Goal: Navigation & Orientation: Understand site structure

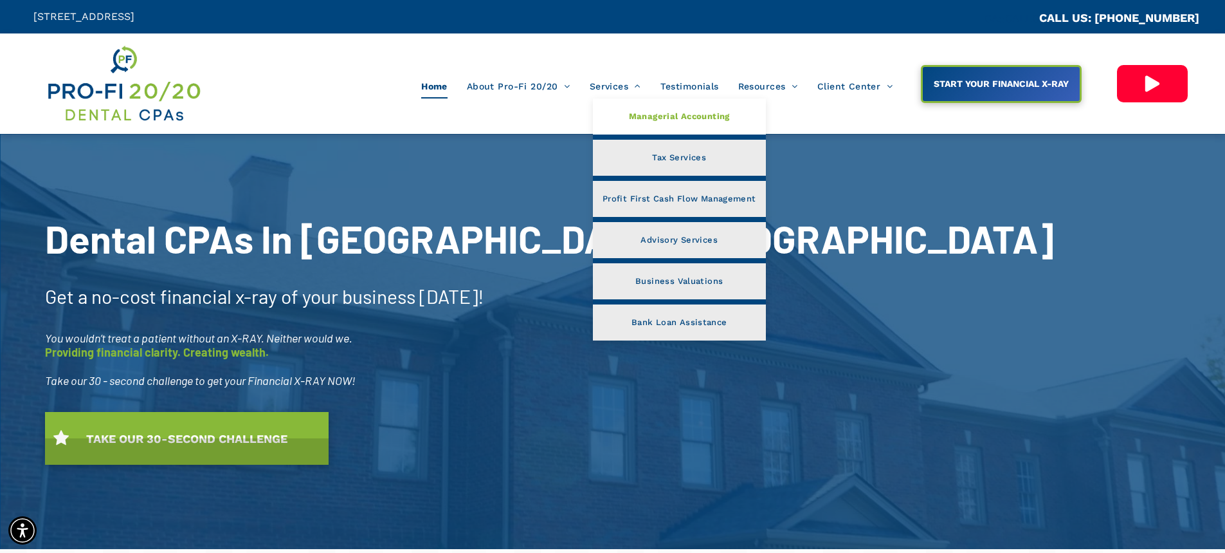
click at [670, 116] on span "Managerial Accounting" at bounding box center [679, 116] width 101 height 17
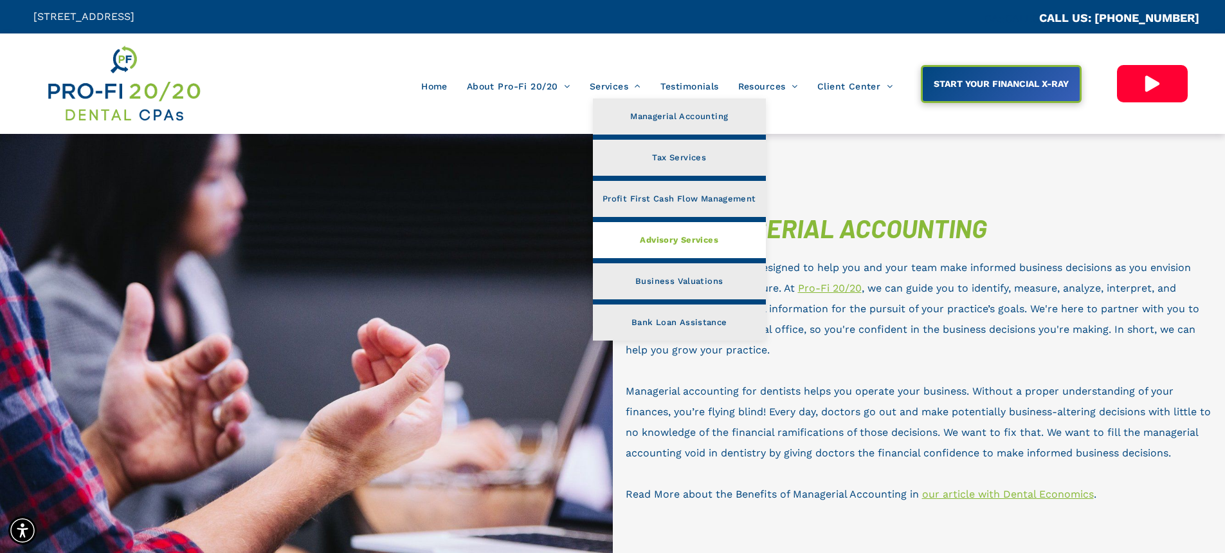
click at [670, 240] on span "Advisory Services" at bounding box center [679, 240] width 78 height 17
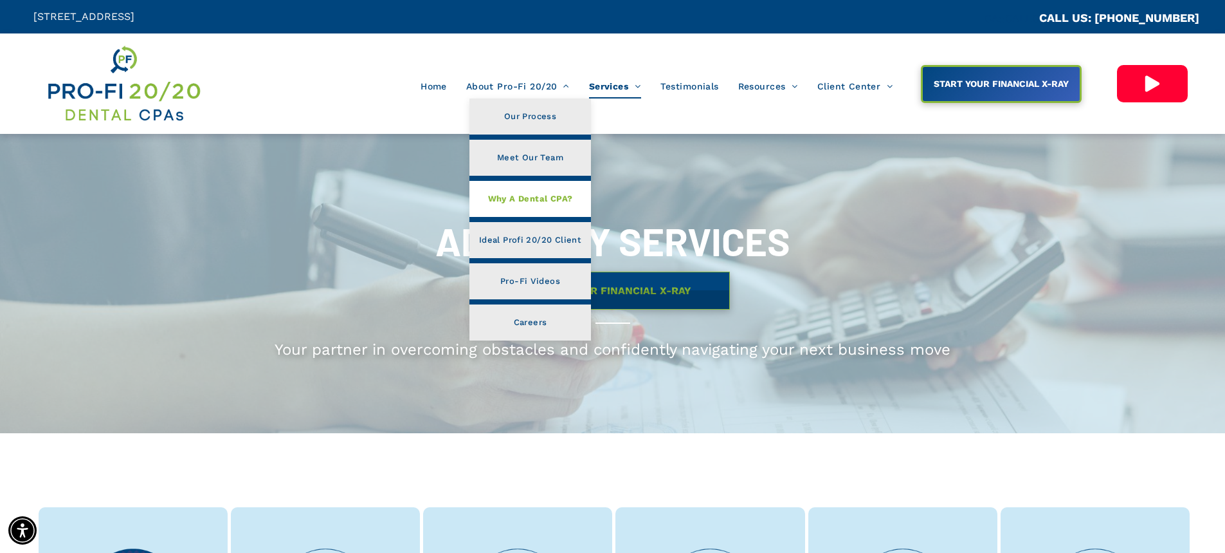
click at [559, 196] on span "Why A Dental CPA?" at bounding box center [530, 198] width 85 height 17
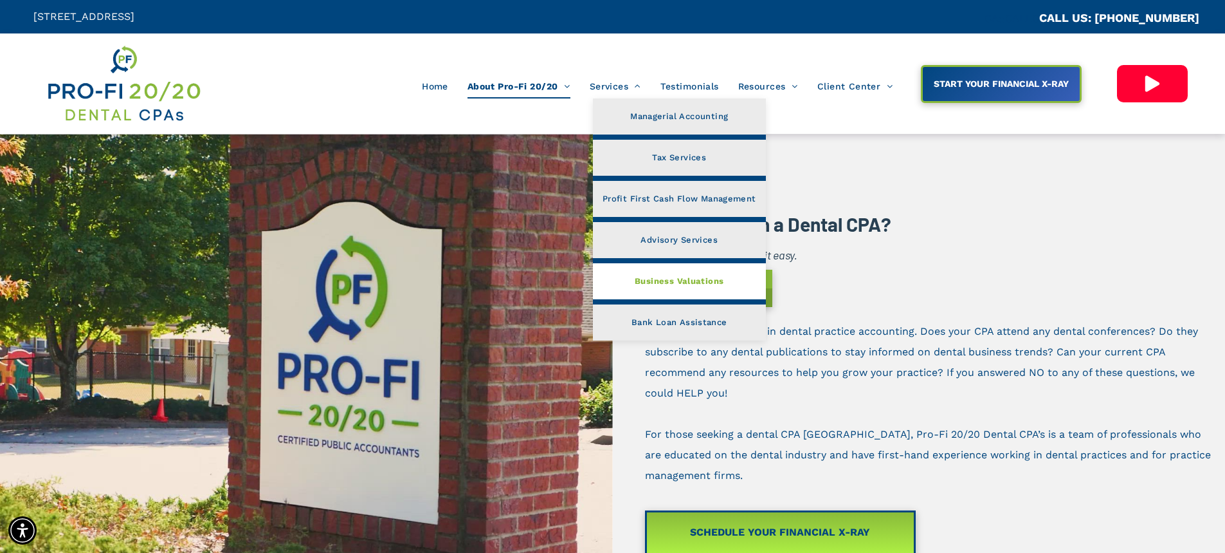
click at [693, 280] on span "Business Valuations" at bounding box center [679, 281] width 89 height 17
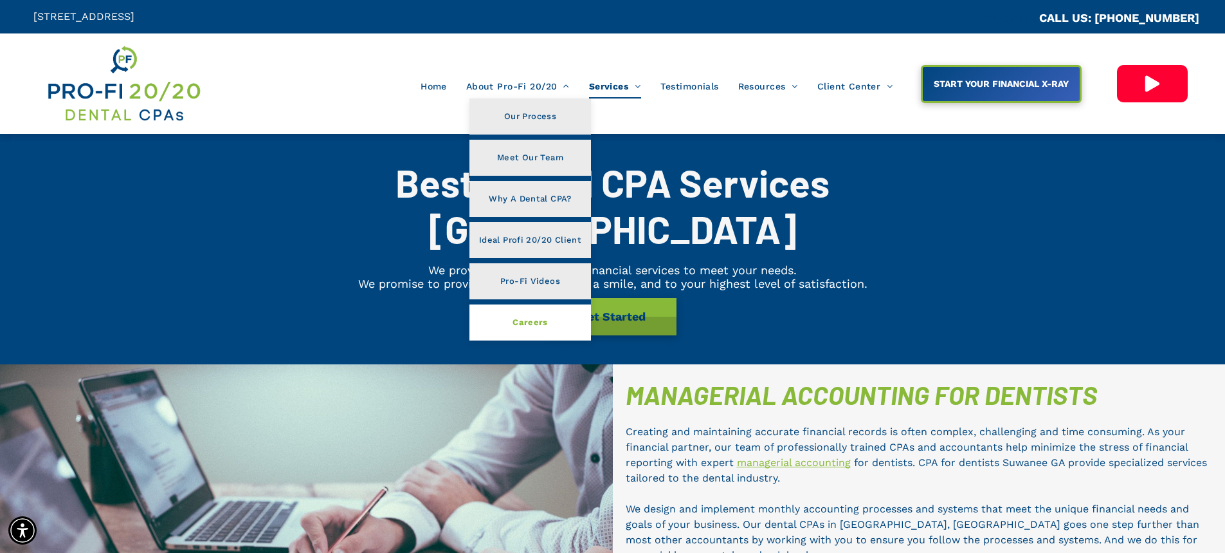
click at [548, 320] on link "Careers" at bounding box center [531, 322] width 122 height 36
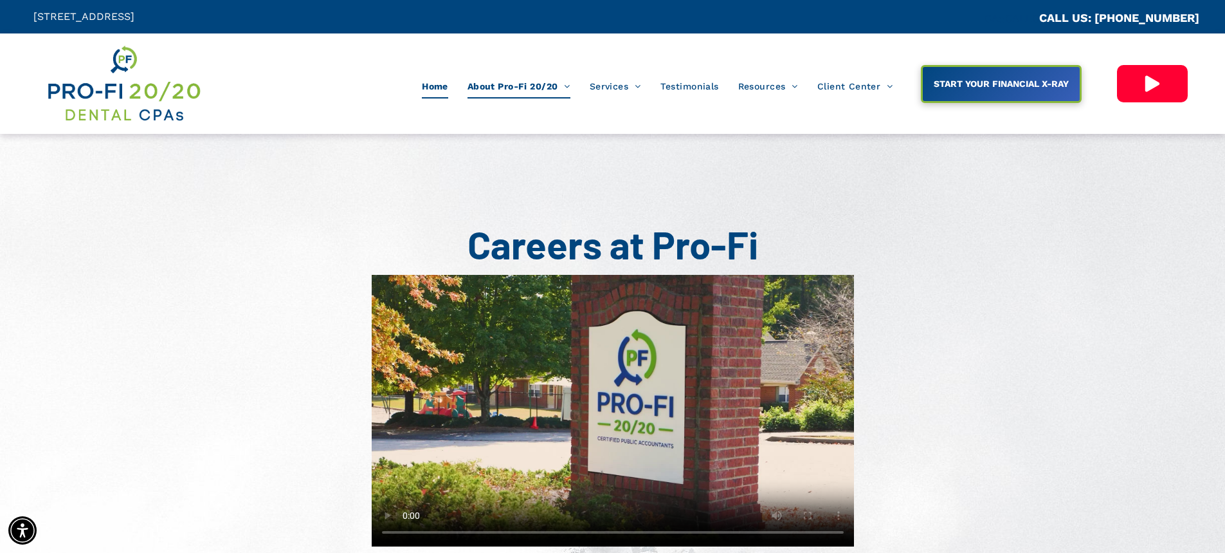
click at [432, 91] on span "Home" at bounding box center [435, 86] width 26 height 24
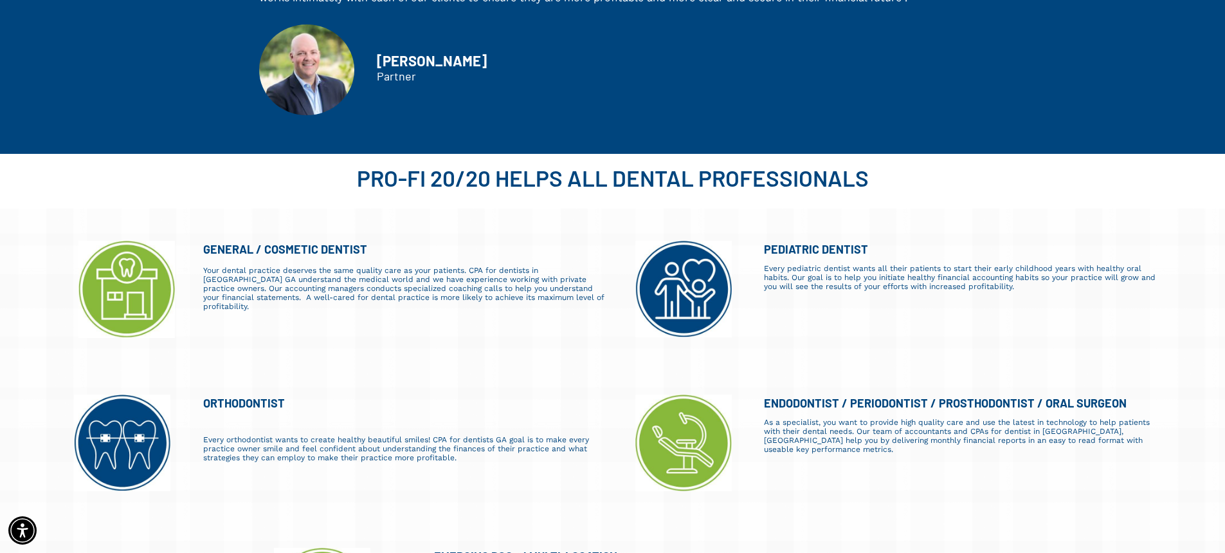
scroll to position [1094, 0]
